Goal: Transaction & Acquisition: Purchase product/service

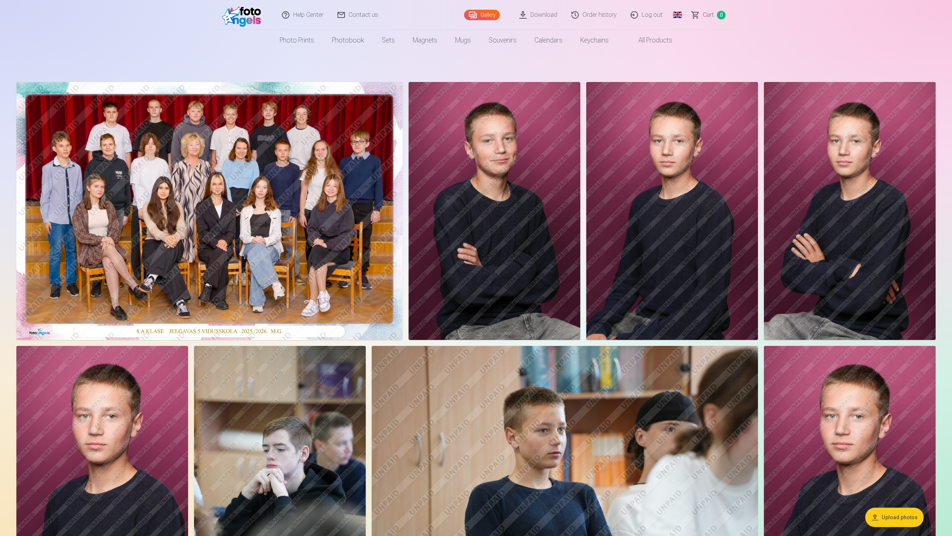
click at [673, 14] on link "Global" at bounding box center [677, 15] width 15 height 30
click at [633, 36] on link "Latvian (lv)" at bounding box center [638, 34] width 87 height 15
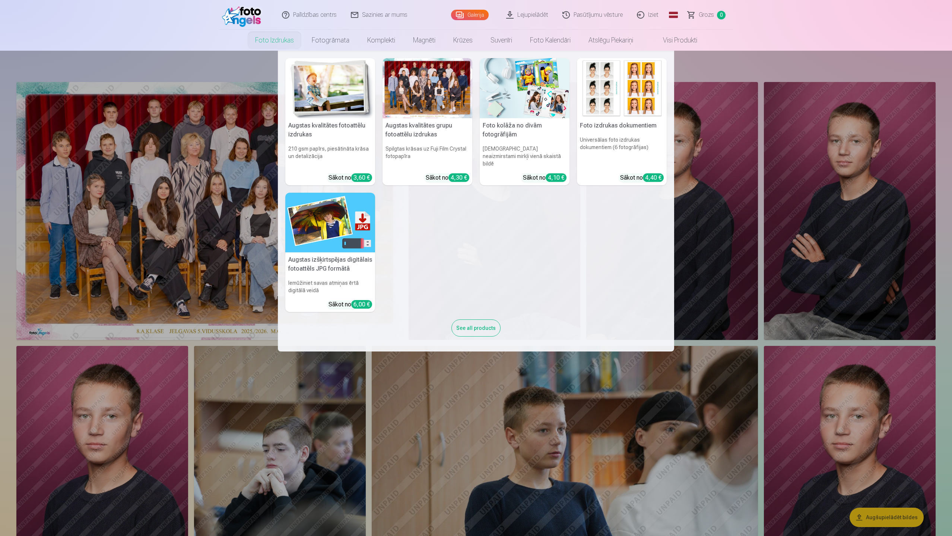
click at [519, 96] on img at bounding box center [525, 88] width 90 height 60
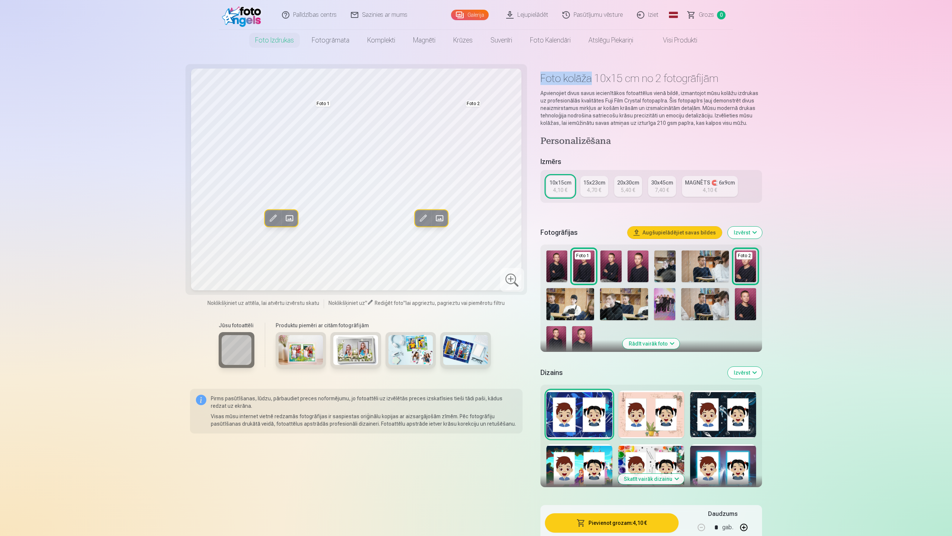
drag, startPoint x: 538, startPoint y: 79, endPoint x: 591, endPoint y: 84, distance: 52.8
click at [591, 84] on div "Rediģēt foto Aizstāt Foto 1 Rediģēt foto Aizstāt Foto 2 Noklikšķiniet uz attēla…" at bounding box center [476, 309] width 572 height 480
copy h1 "Foto kolāža"
